Goal: Information Seeking & Learning: Learn about a topic

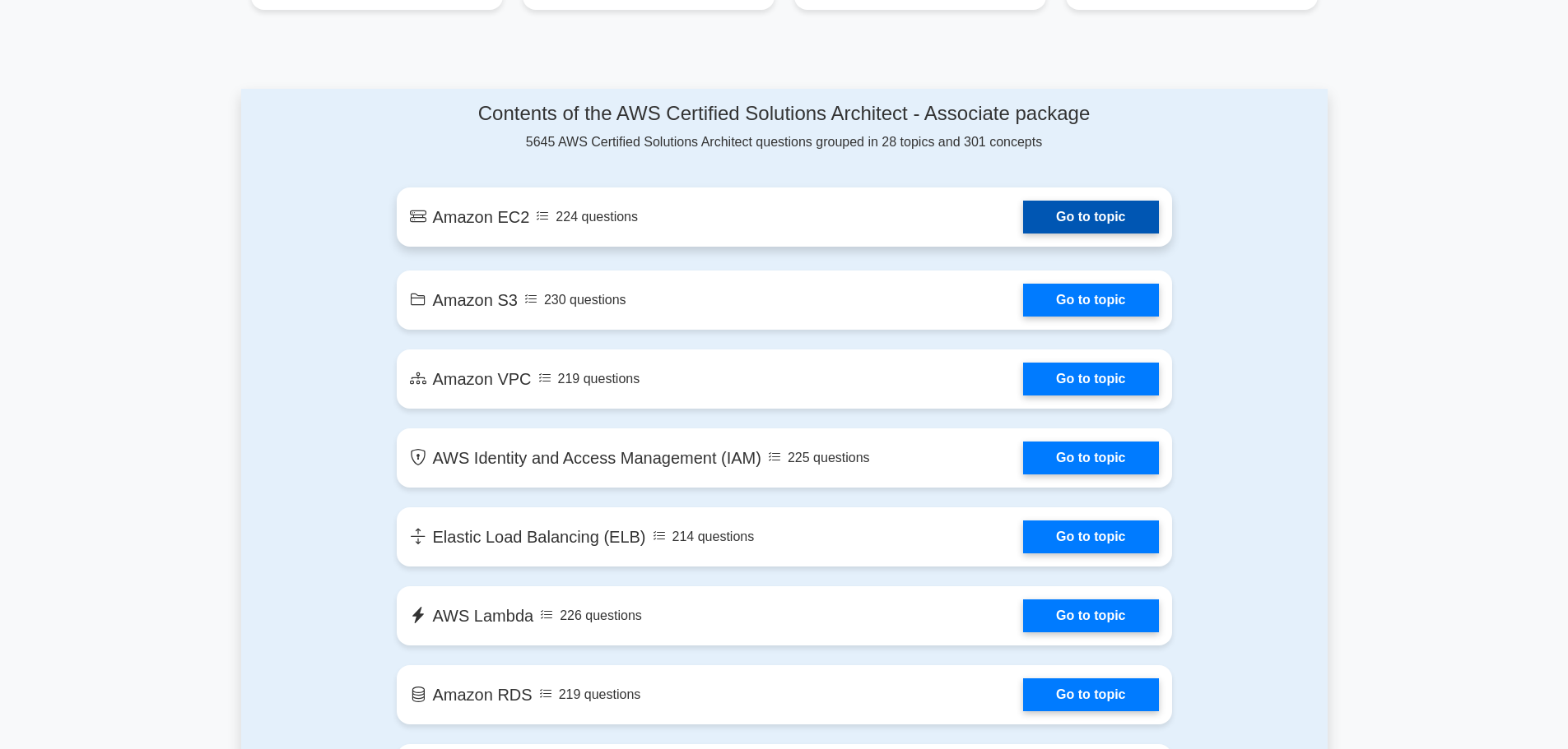
click at [1072, 217] on link "Go to topic" at bounding box center [1090, 217] width 135 height 32
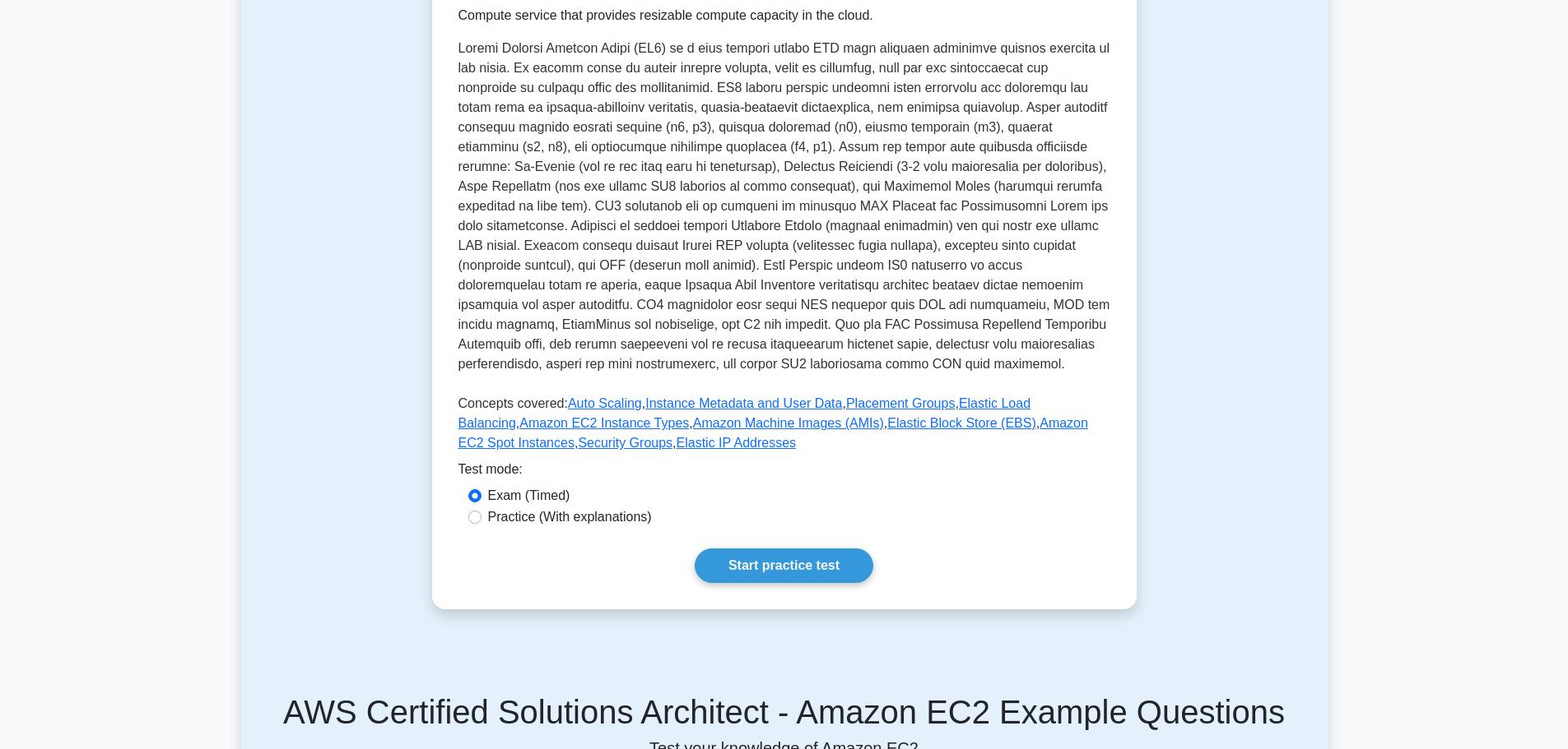
scroll to position [247, 0]
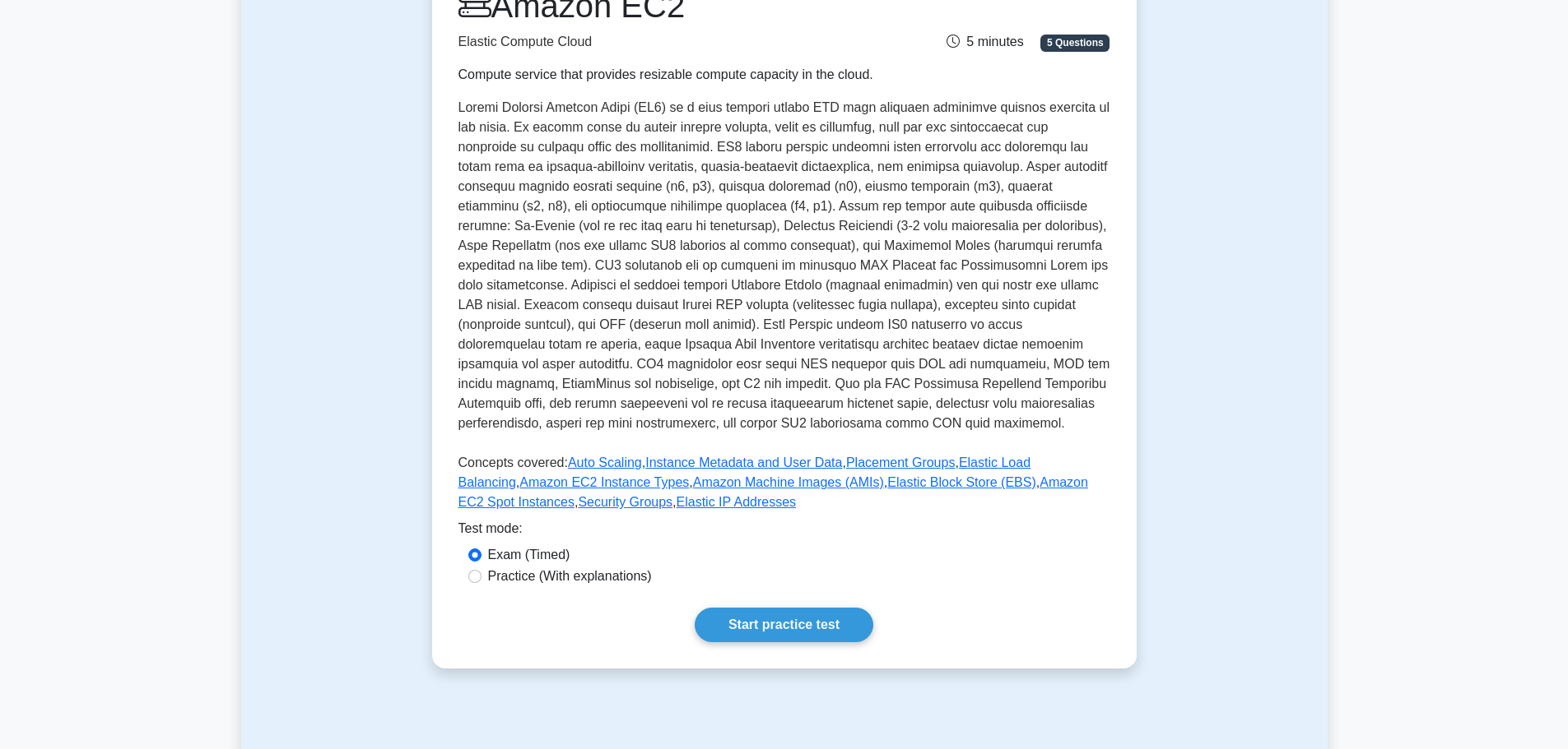
click at [617, 574] on label "Practice (With explanations)" at bounding box center [569, 577] width 163 height 20
click at [482, 574] on input "Practice (With explanations)" at bounding box center [475, 577] width 13 height 13
radio input "true"
drag, startPoint x: 744, startPoint y: 597, endPoint x: 744, endPoint y: 621, distance: 24.0
click at [745, 597] on div "Amazon EC2 Elastic Compute Cloud Compute service that provides resizable comput…" at bounding box center [784, 314] width 704 height 709
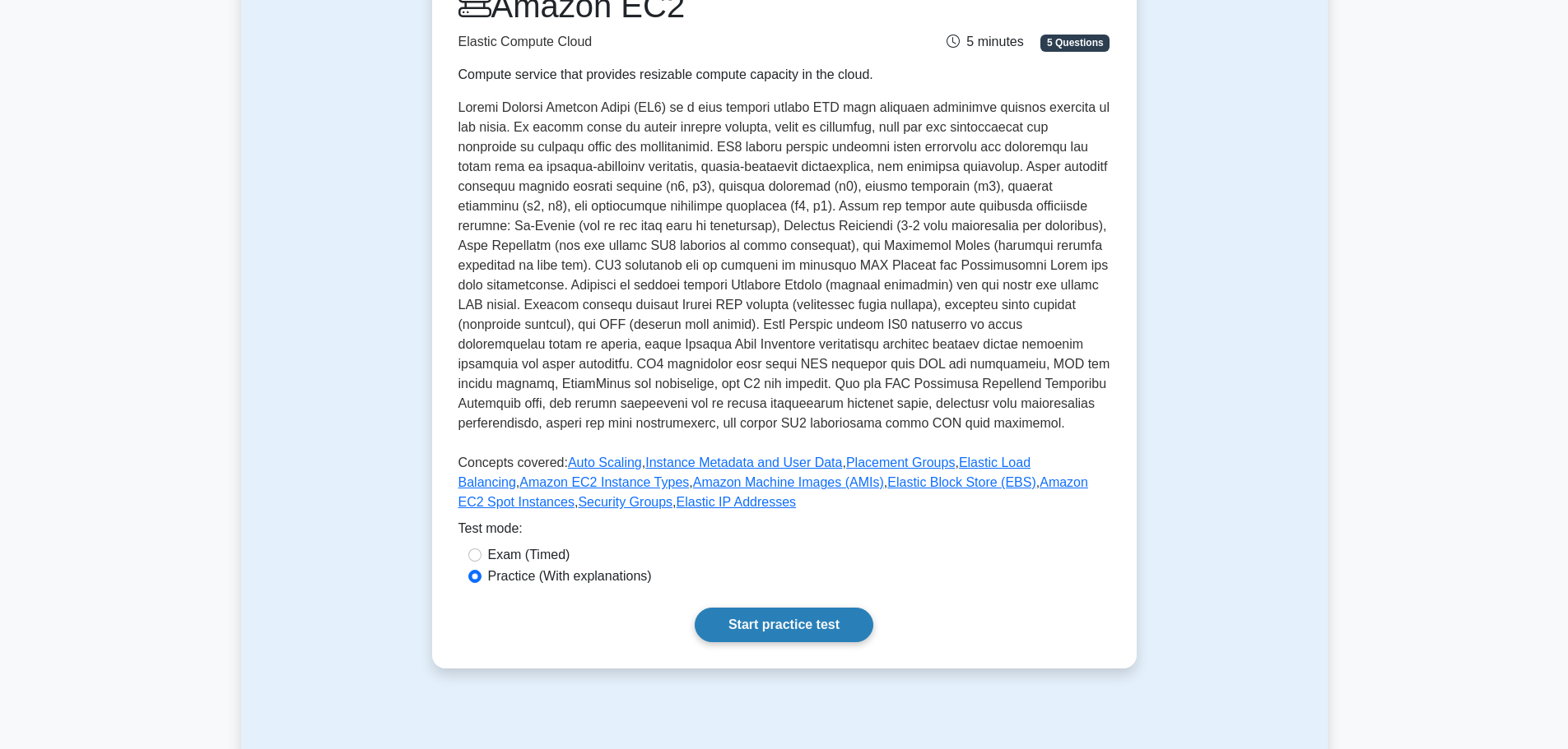
click at [744, 622] on link "Start practice test" at bounding box center [784, 625] width 178 height 34
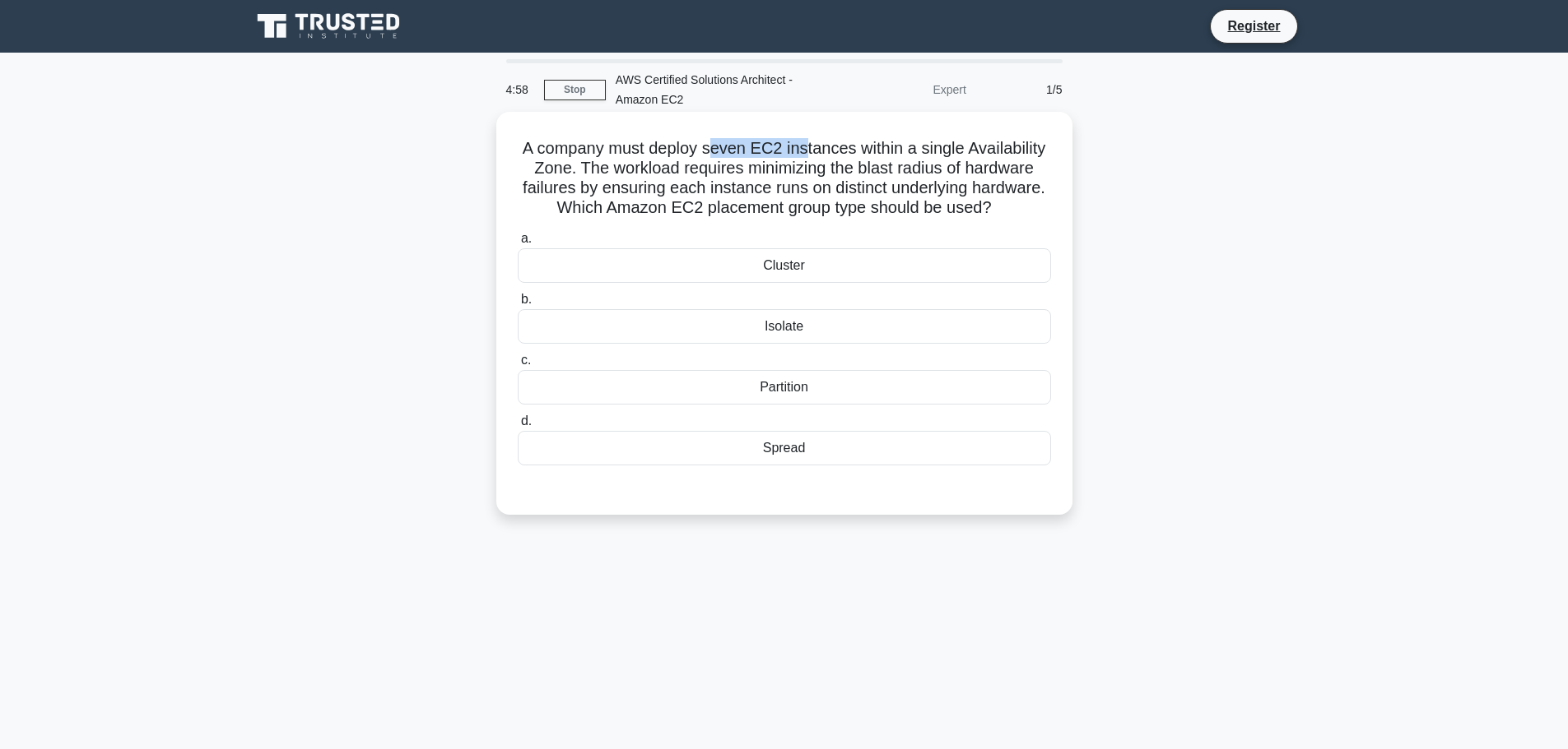
drag, startPoint x: 709, startPoint y: 151, endPoint x: 804, endPoint y: 151, distance: 95.0
click at [804, 151] on h5 "A company must deploy seven EC2 instances within a single Availability Zone. Th…" at bounding box center [784, 178] width 537 height 81
click at [964, 154] on h5 "A company must deploy seven EC2 instances within a single Availability Zone. Th…" at bounding box center [784, 178] width 537 height 81
click at [823, 439] on div "Spread" at bounding box center [784, 447] width 534 height 34
click at [518, 427] on input "d. Spread" at bounding box center [518, 422] width 0 height 11
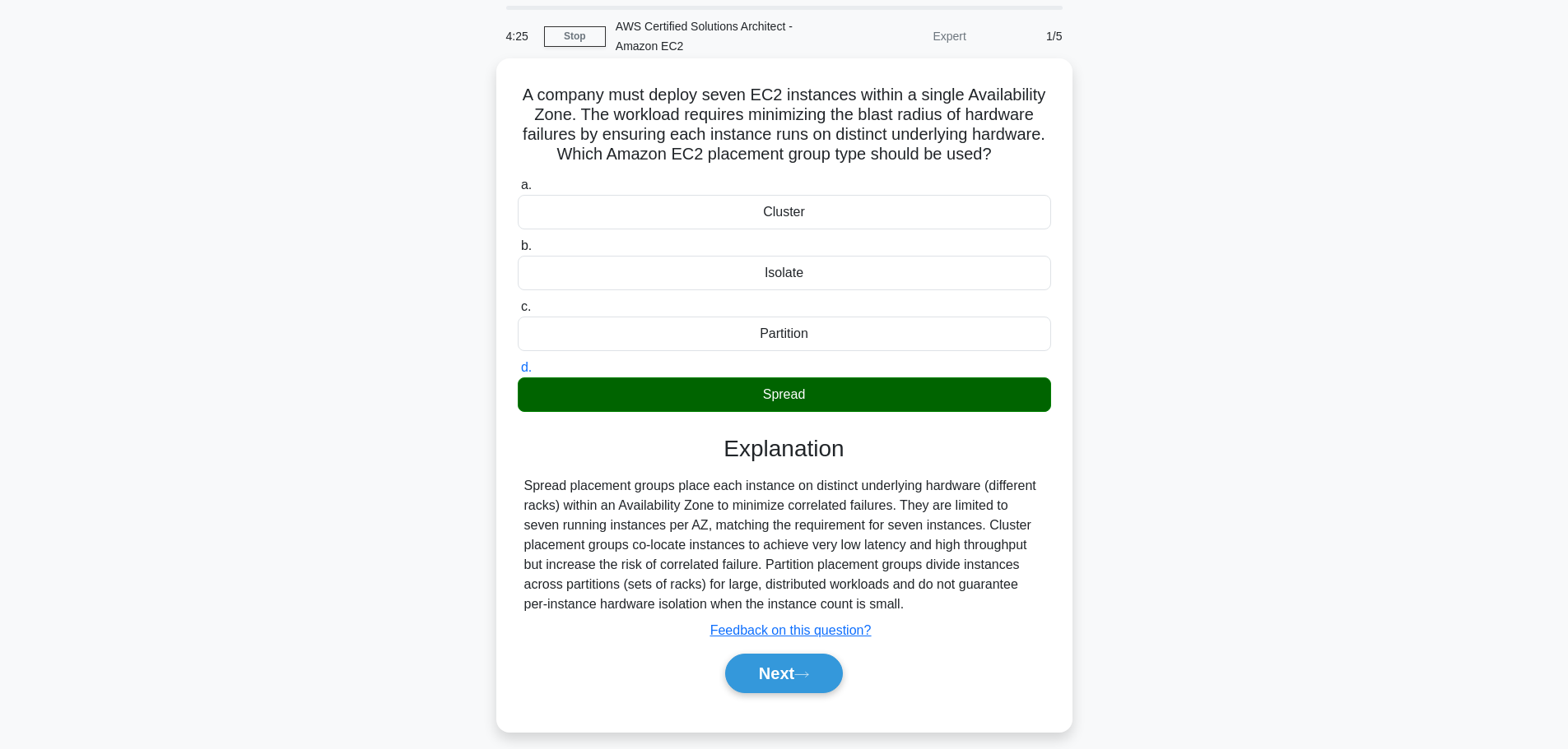
scroll to position [82, 0]
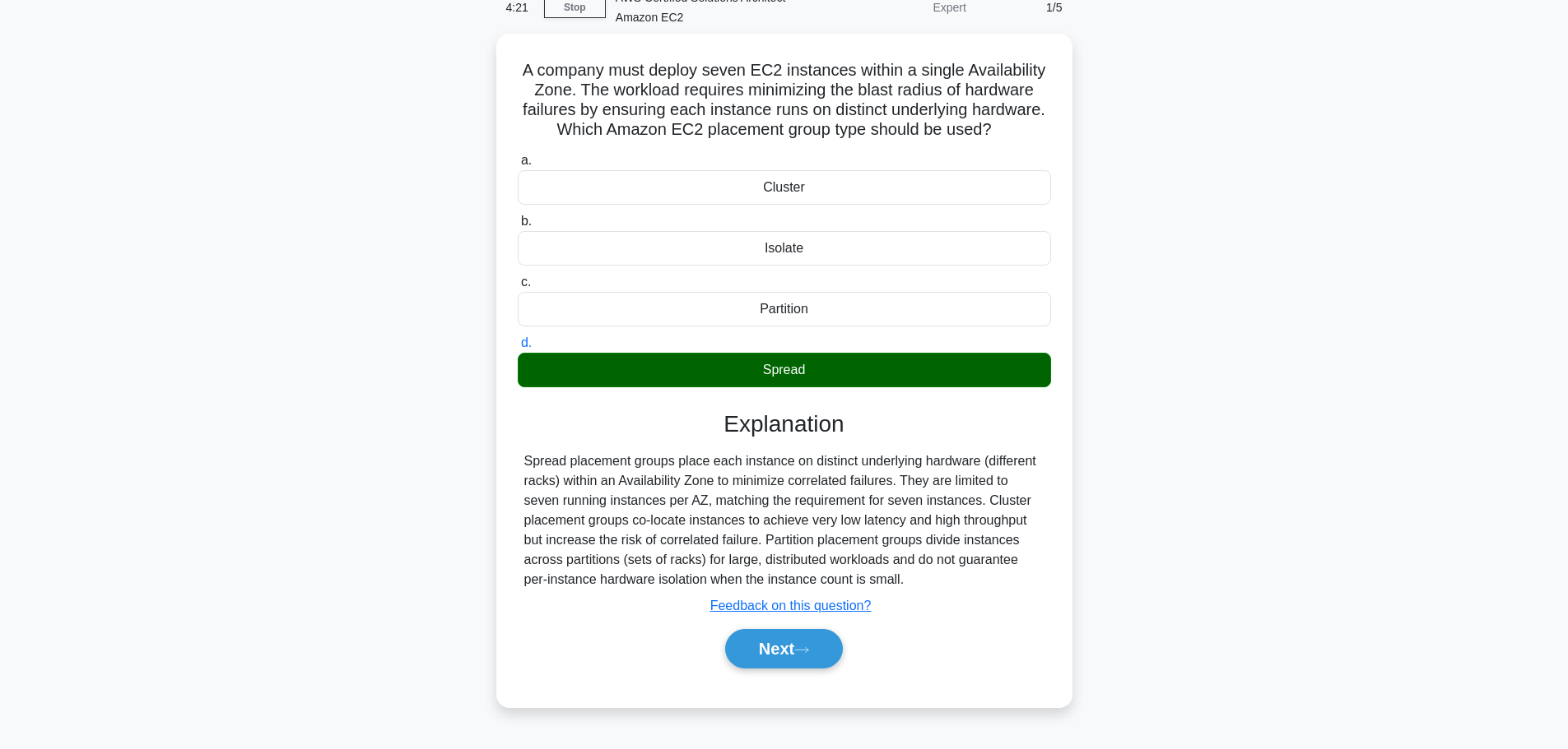
drag, startPoint x: 760, startPoint y: 462, endPoint x: 1085, endPoint y: 532, distance: 332.5
click at [1085, 532] on div "A company must deploy seven EC2 instances within a single Availability Zone. Th…" at bounding box center [784, 380] width 1086 height 693
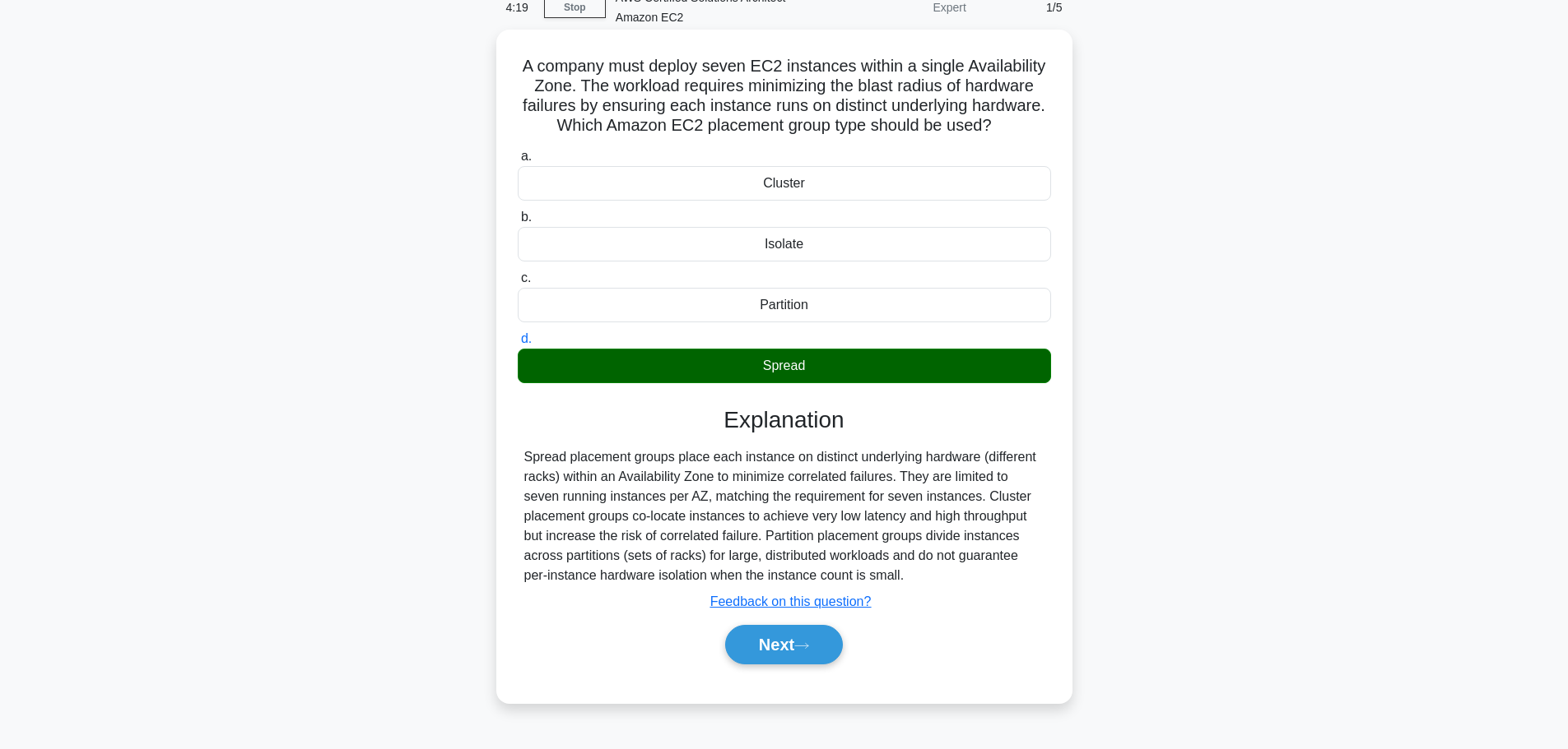
click at [809, 299] on div "Partition" at bounding box center [784, 305] width 534 height 34
click at [518, 284] on input "c. Partition" at bounding box center [518, 278] width 0 height 11
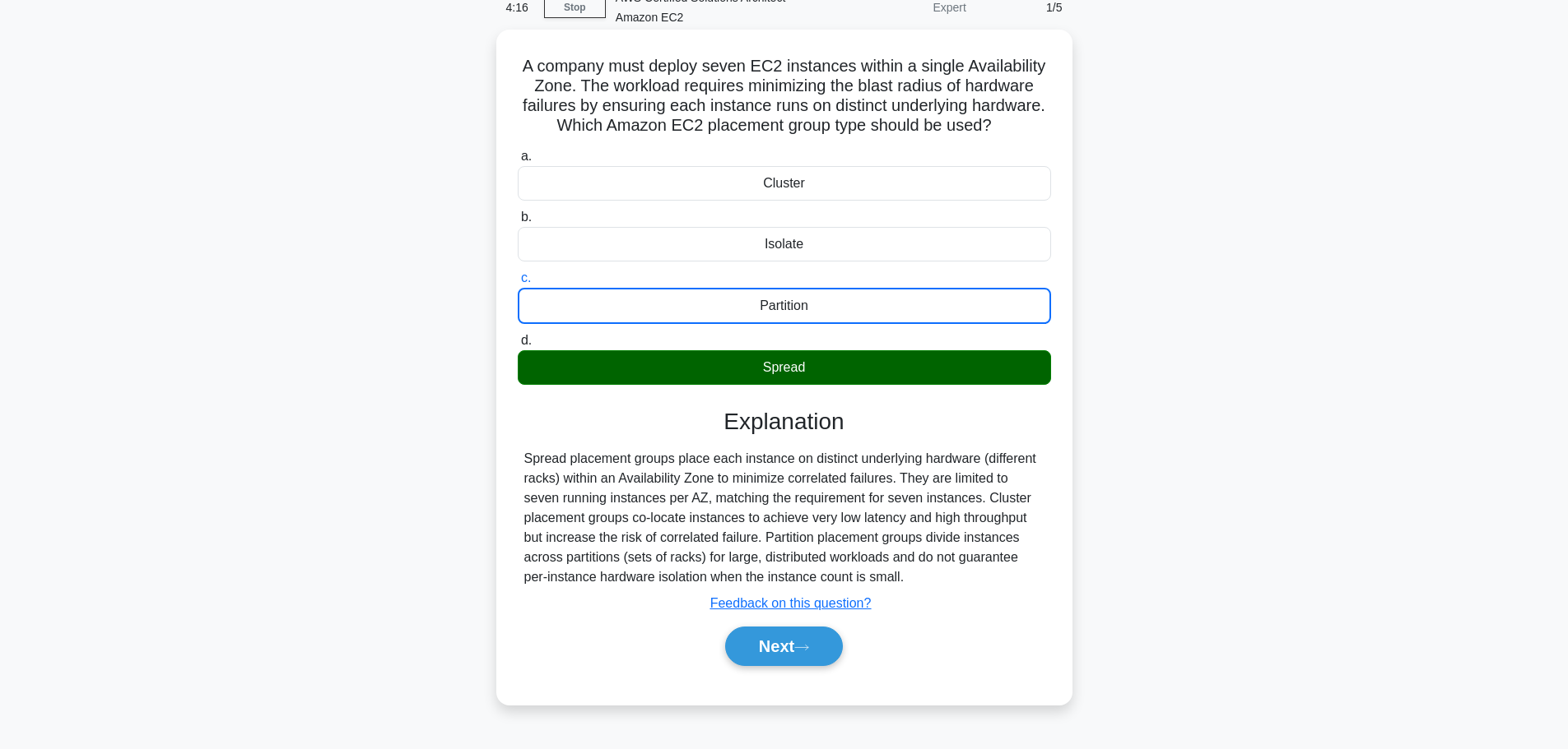
click at [837, 258] on div "Isolate" at bounding box center [784, 243] width 534 height 34
click at [518, 223] on input "b. Isolate" at bounding box center [518, 217] width 0 height 11
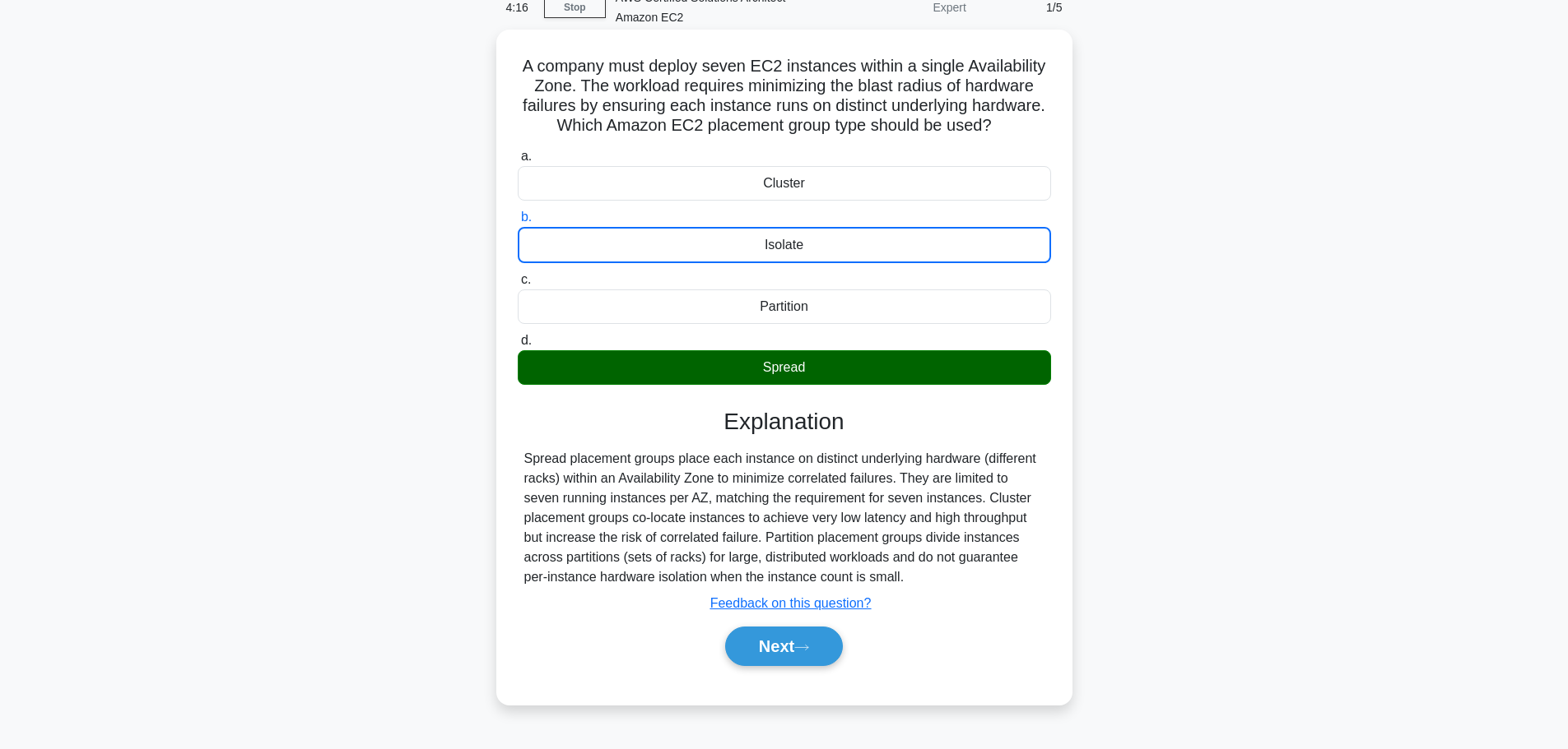
click at [839, 237] on div "Isolate" at bounding box center [784, 244] width 534 height 36
click at [518, 223] on input "b. Isolate" at bounding box center [518, 217] width 0 height 11
click at [857, 199] on div "Cluster" at bounding box center [784, 182] width 534 height 34
click at [518, 162] on input "a. Cluster" at bounding box center [518, 157] width 0 height 11
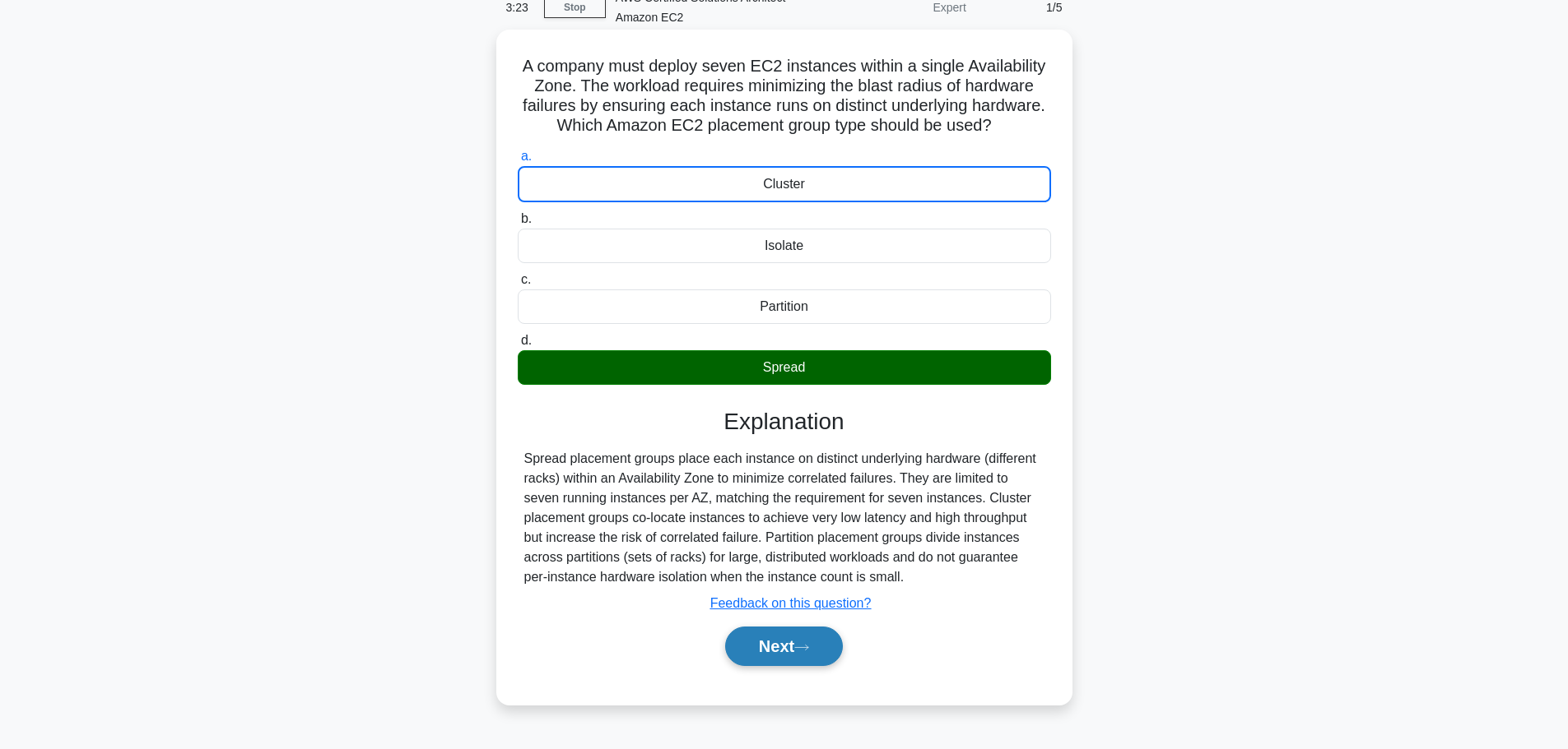
click at [792, 642] on button "Next" at bounding box center [784, 646] width 118 height 39
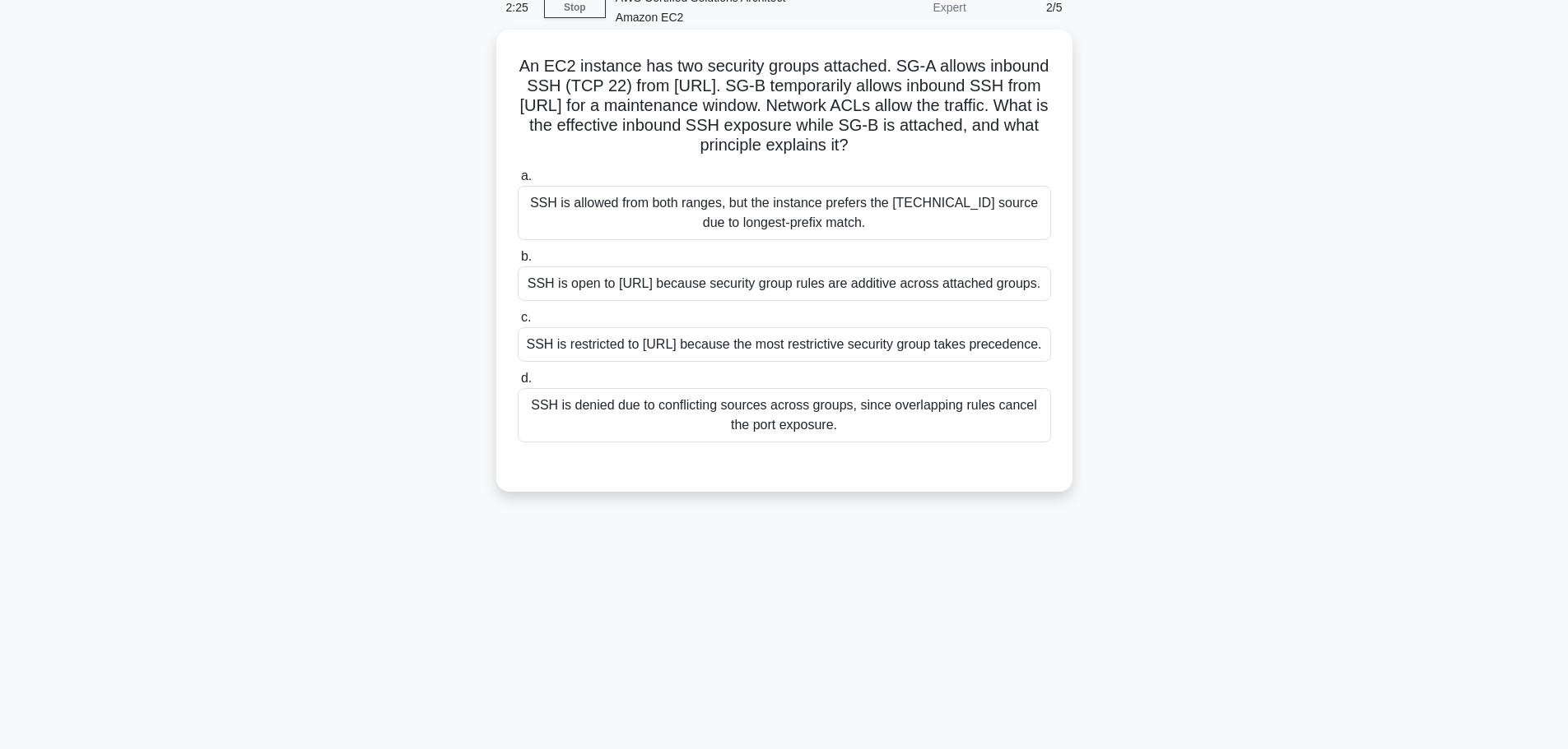
click at [579, 286] on div "SSH is open to [URL] because security group rules are additive across attached …" at bounding box center [784, 283] width 534 height 34
click at [518, 262] on input "b. SSH is open to [URL] because security group rules are additive across attach…" at bounding box center [518, 257] width 0 height 11
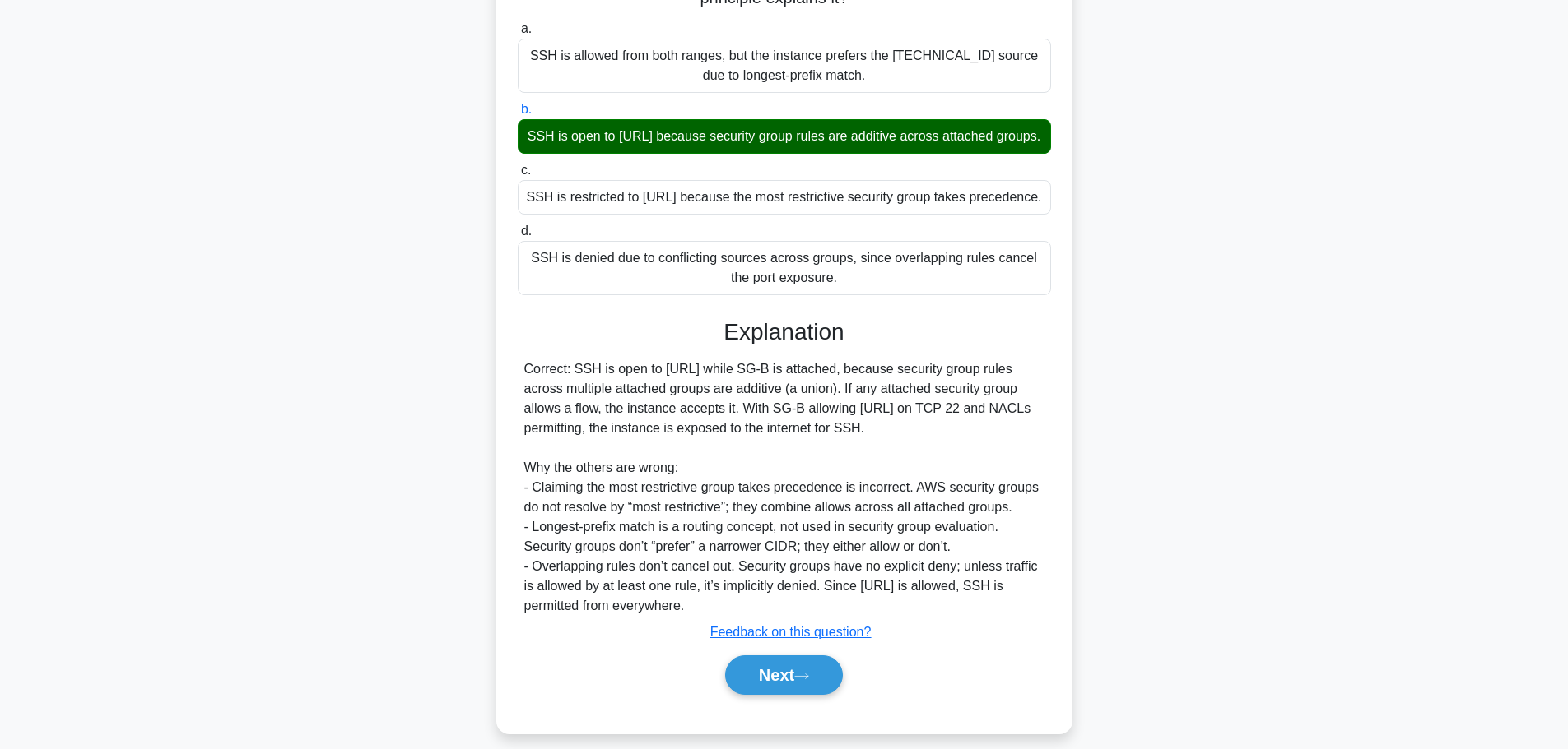
scroll to position [247, 0]
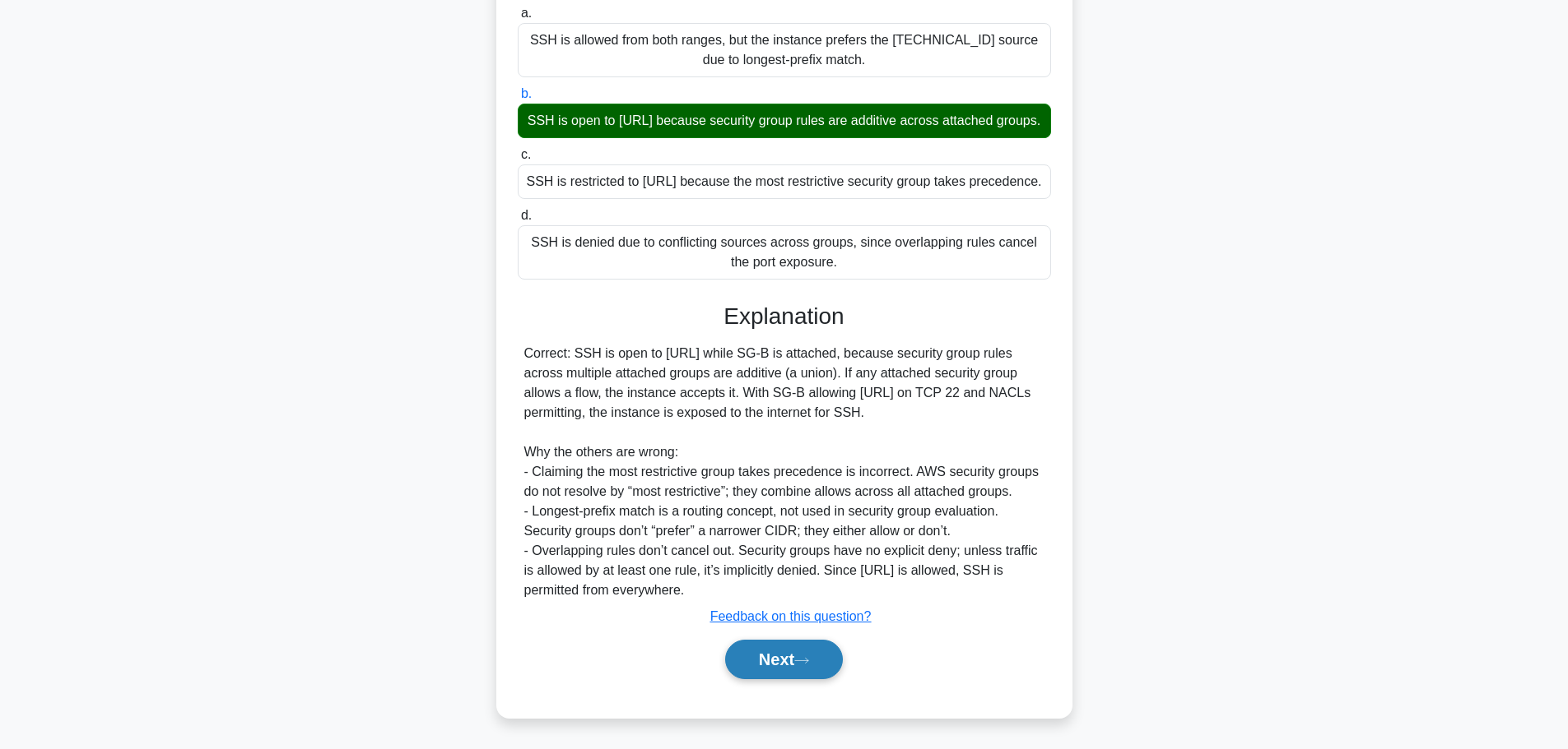
click at [739, 680] on button "Next" at bounding box center [784, 659] width 118 height 39
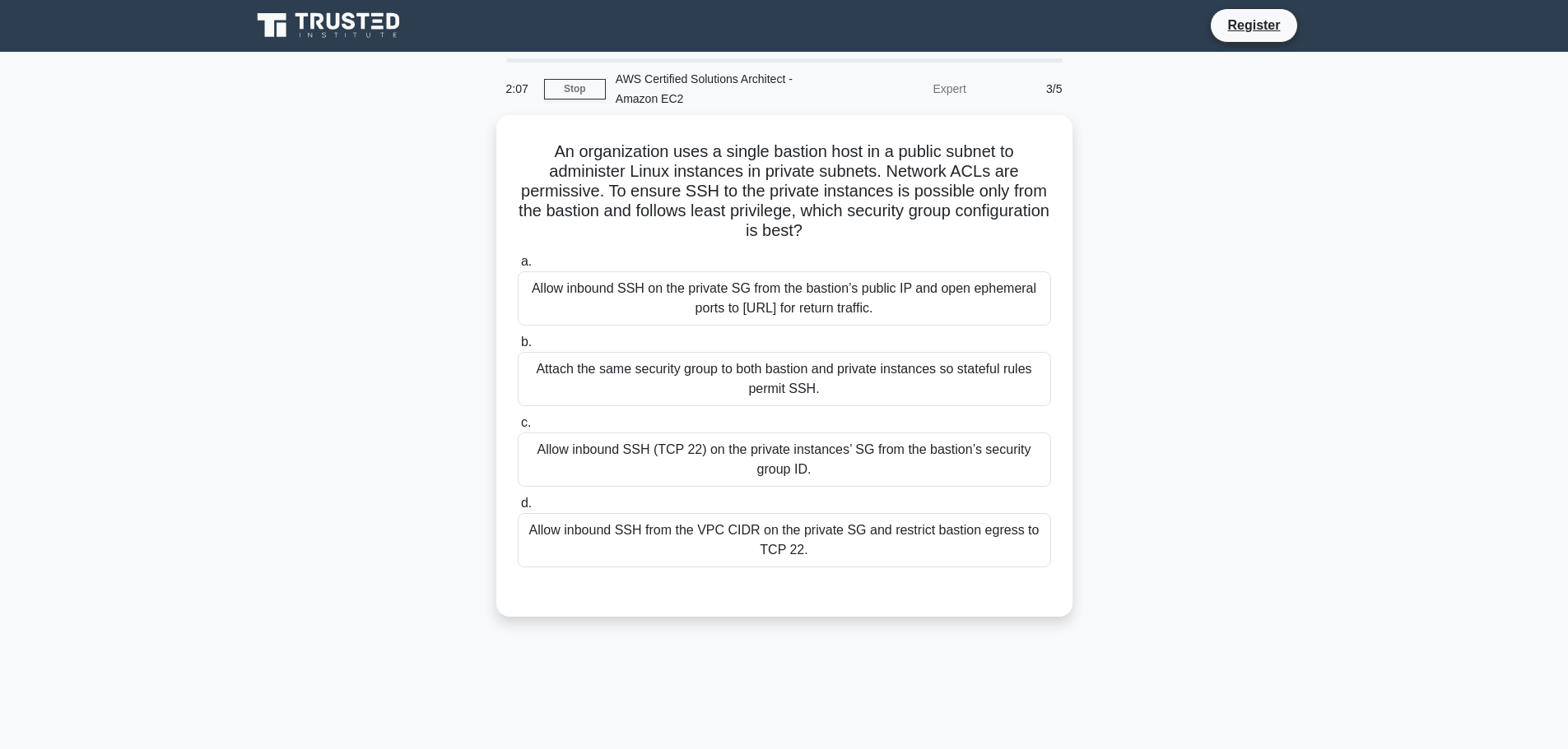
scroll to position [0, 0]
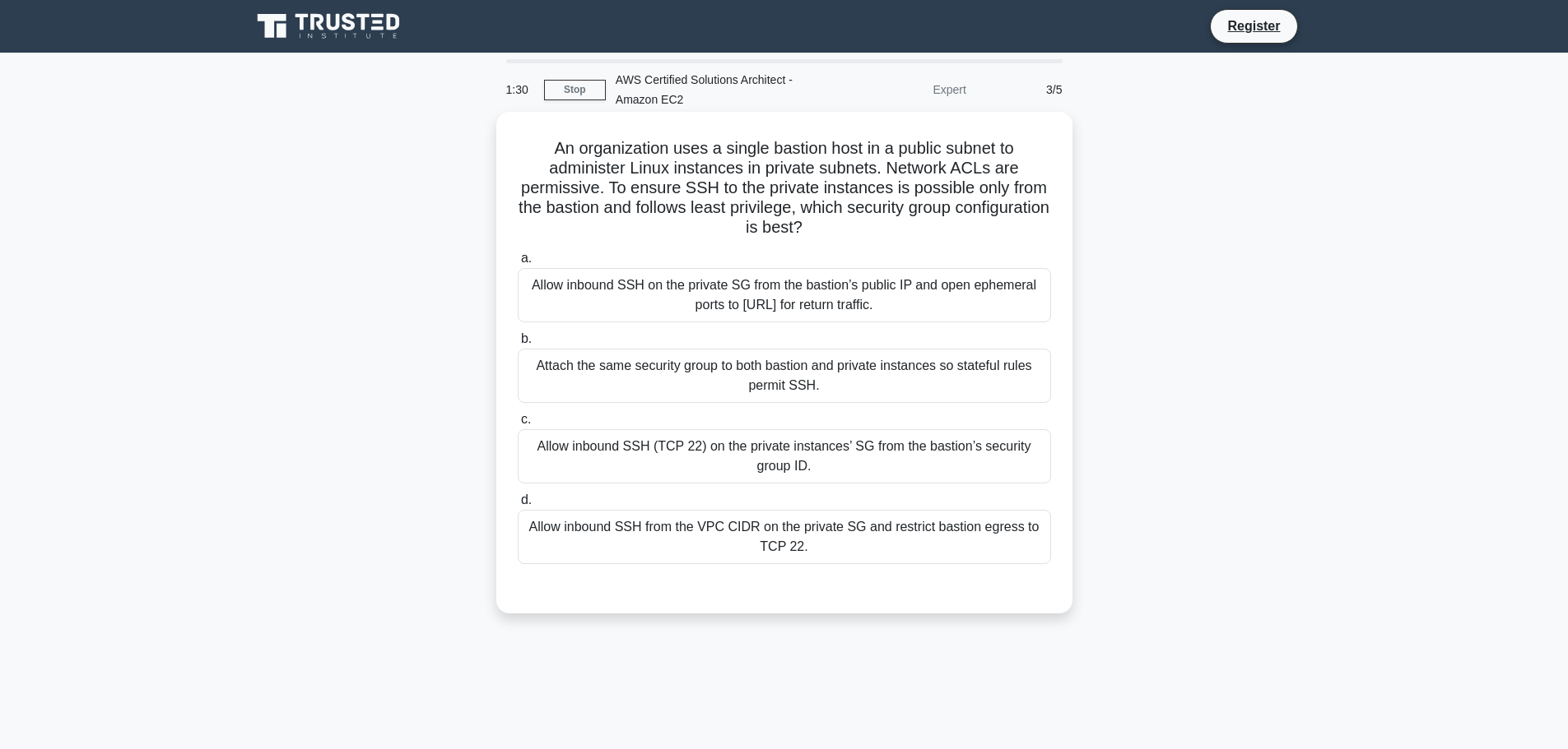
click at [669, 462] on div "Allow inbound SSH (TCP 22) on the private instances’ SG from the bastion’s secu…" at bounding box center [784, 456] width 534 height 54
click at [518, 425] on input "c. Allow inbound SSH (TCP 22) on the private instances’ SG from the bastion’s s…" at bounding box center [518, 420] width 0 height 11
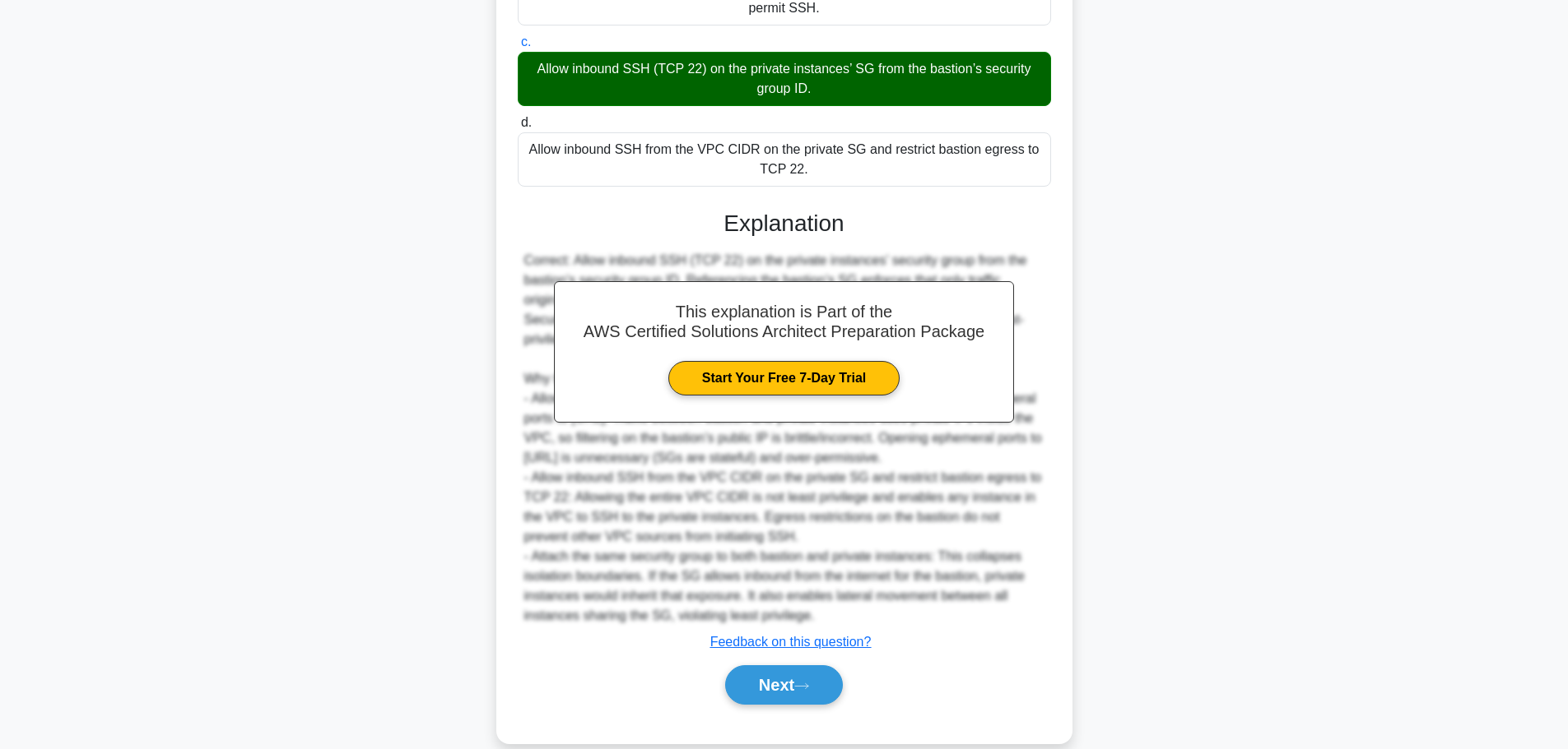
scroll to position [404, 0]
